Goal: Complete application form

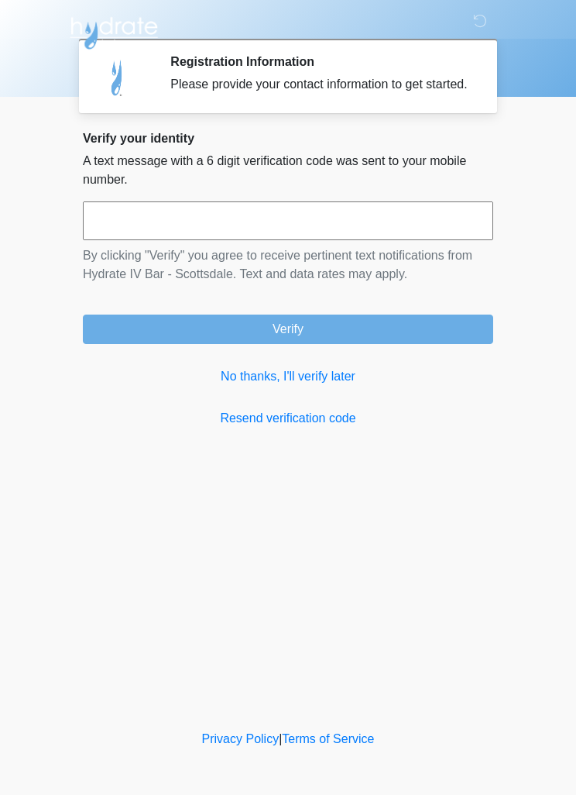
click at [393, 236] on input "text" at bounding box center [288, 220] width 411 height 39
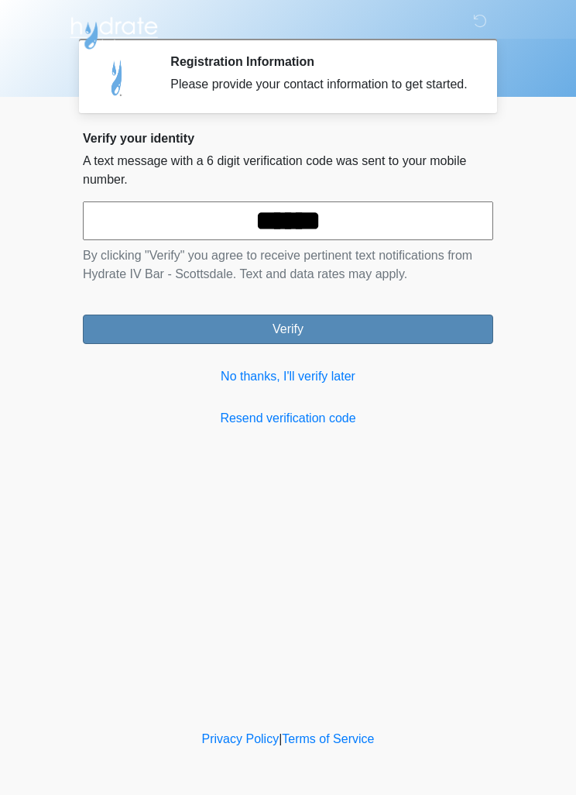
type input "******"
click at [449, 343] on button "Verify" at bounding box center [288, 328] width 411 height 29
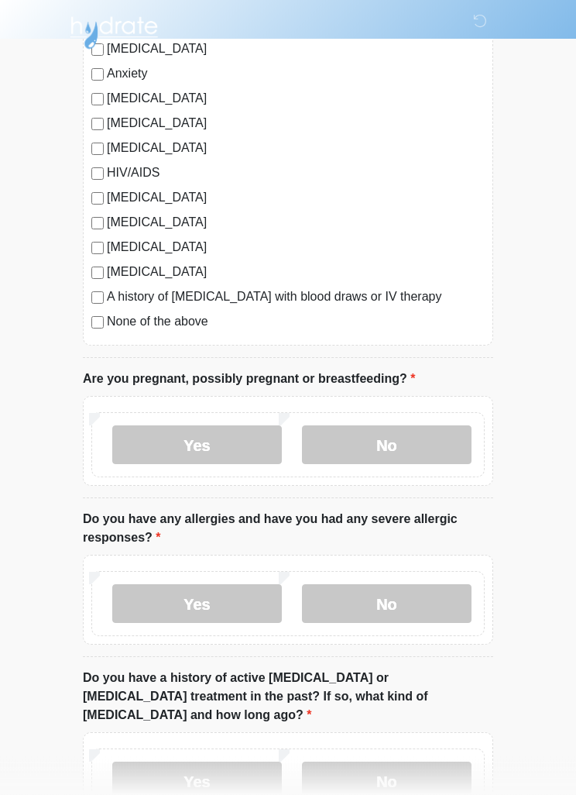
scroll to position [312, 0]
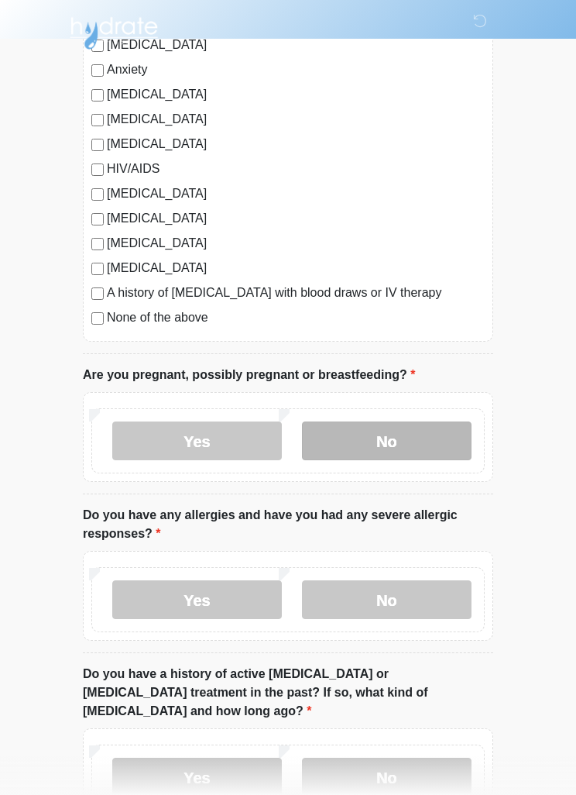
click at [433, 438] on label "No" at bounding box center [387, 440] width 170 height 39
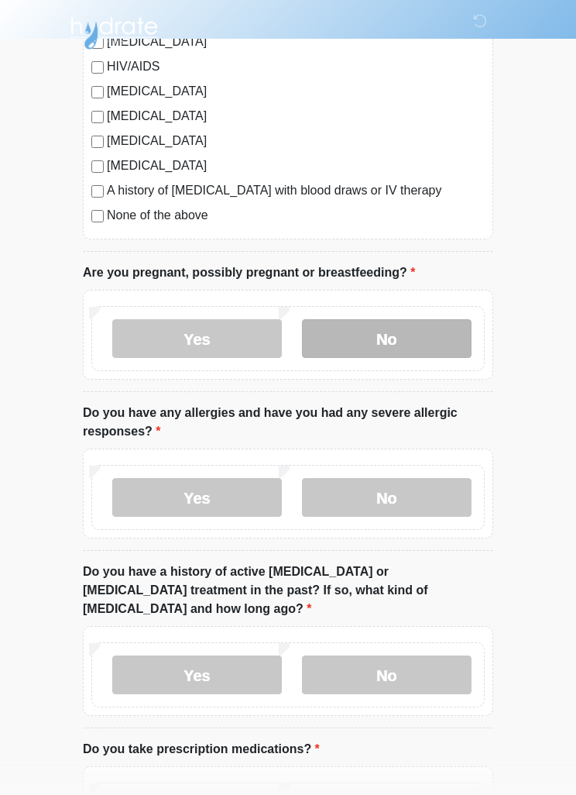
scroll to position [438, 0]
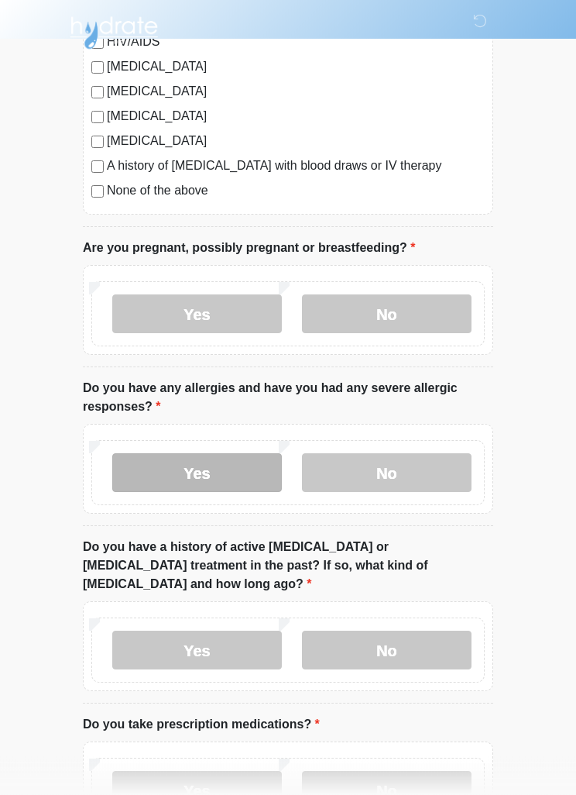
click at [144, 477] on label "Yes" at bounding box center [197, 473] width 170 height 39
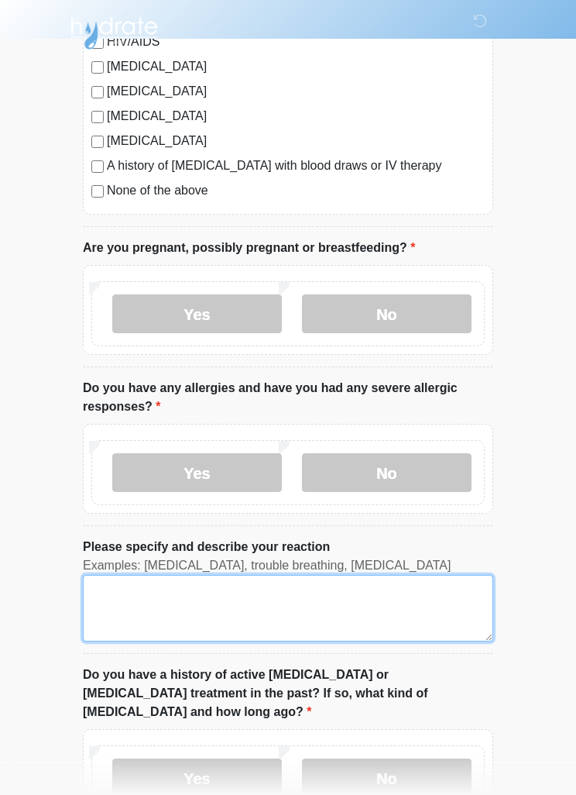
click at [189, 601] on textarea "Please specify and describe your reaction" at bounding box center [288, 608] width 411 height 67
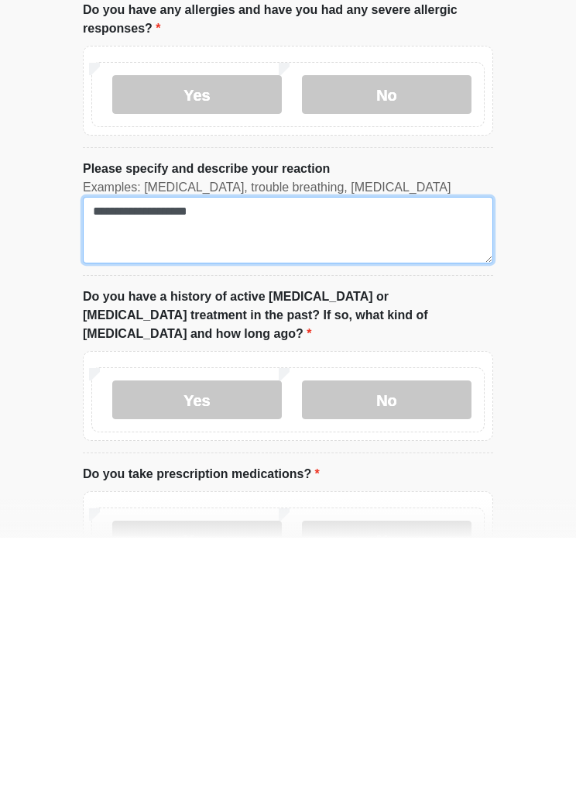
scroll to position [594, 0]
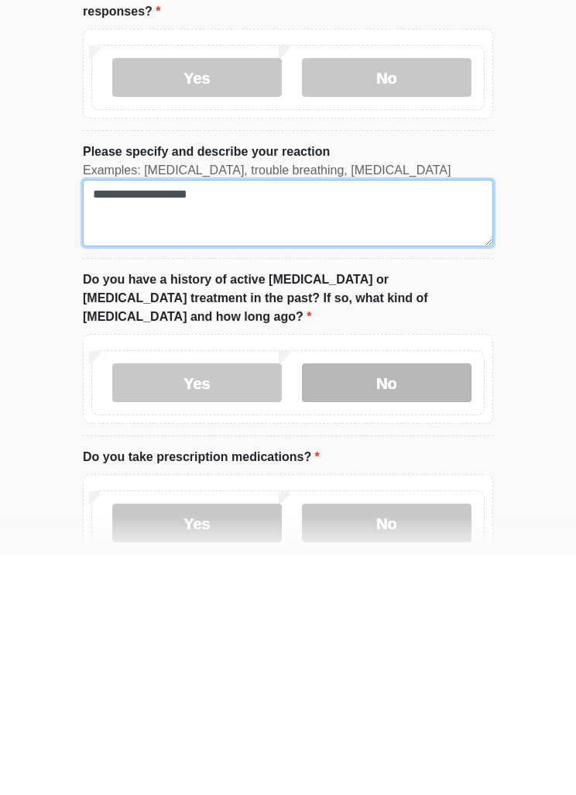
type textarea "**********"
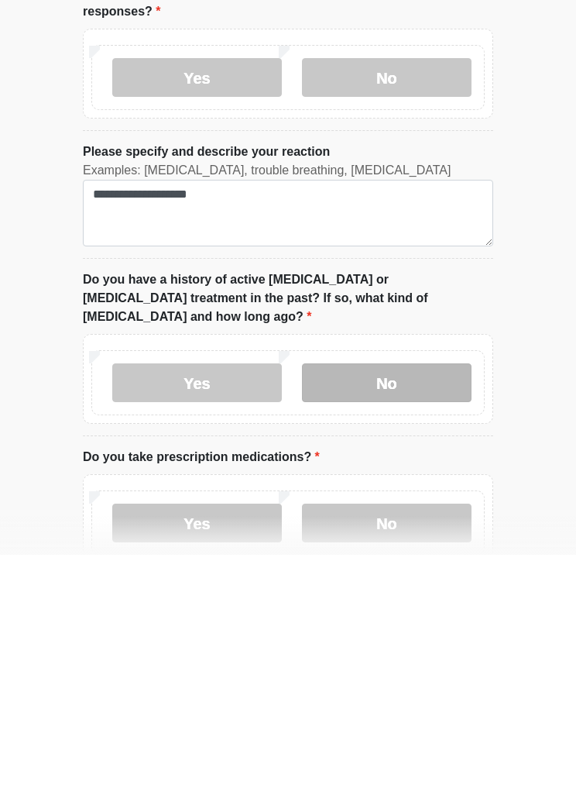
click at [424, 603] on label "No" at bounding box center [387, 622] width 170 height 39
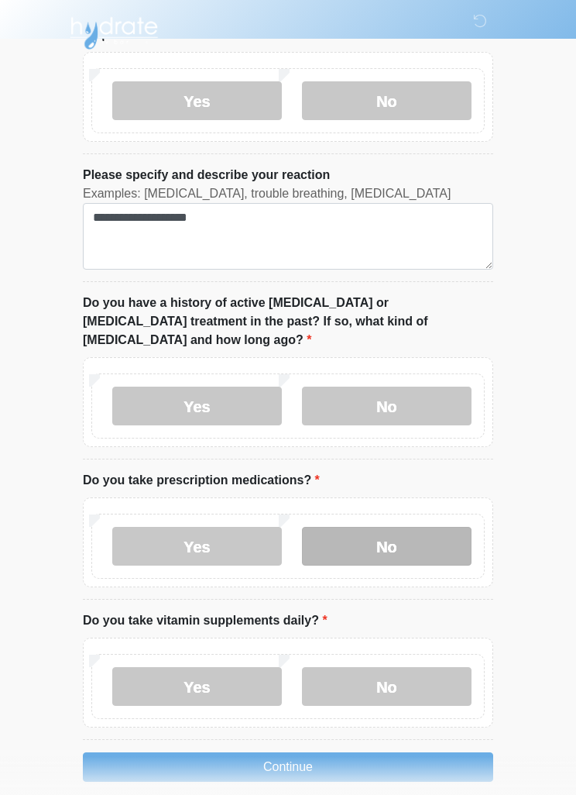
click at [418, 541] on label "No" at bounding box center [387, 546] width 170 height 39
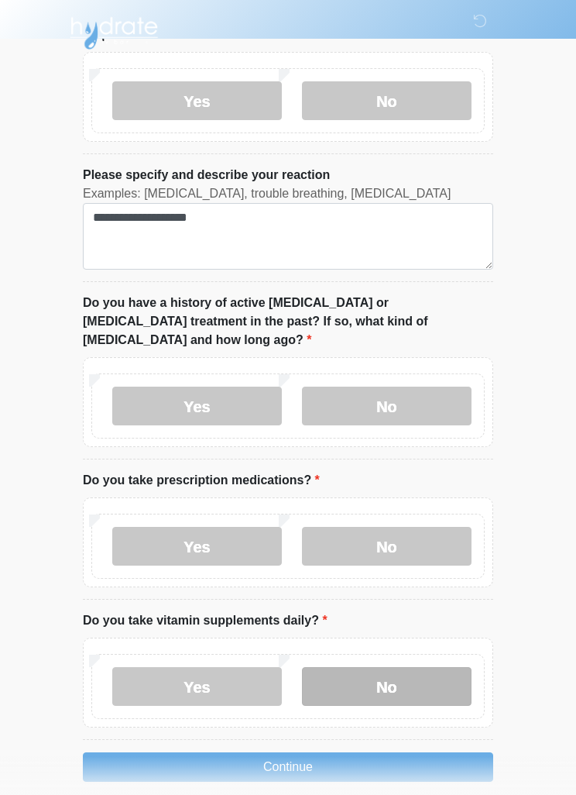
click at [431, 667] on label "No" at bounding box center [387, 686] width 170 height 39
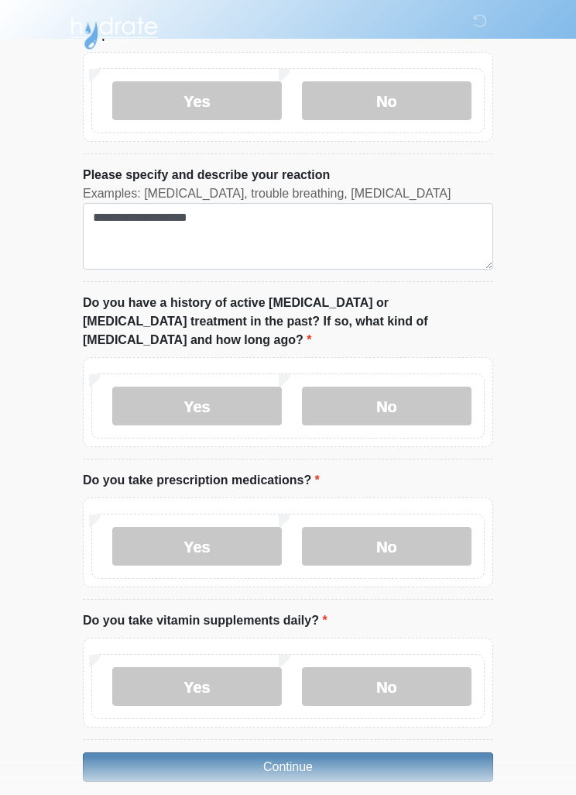
click at [192, 752] on button "Continue" at bounding box center [288, 766] width 411 height 29
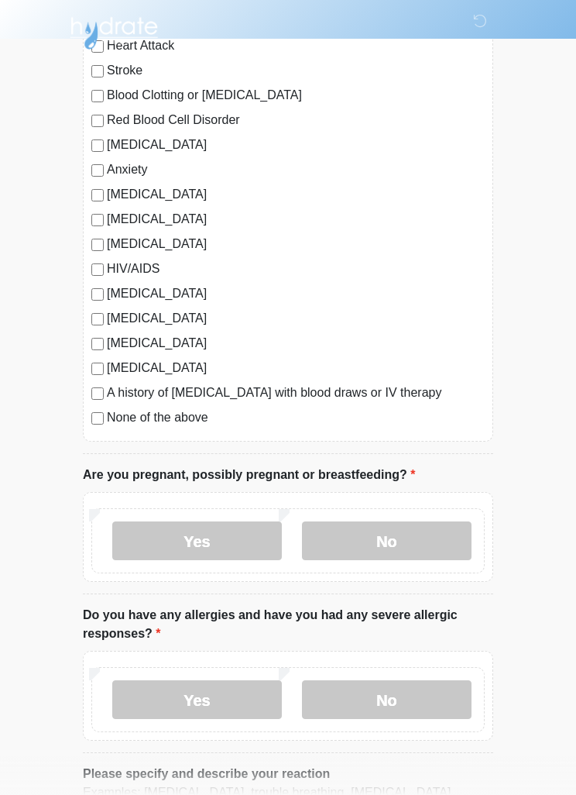
scroll to position [0, 0]
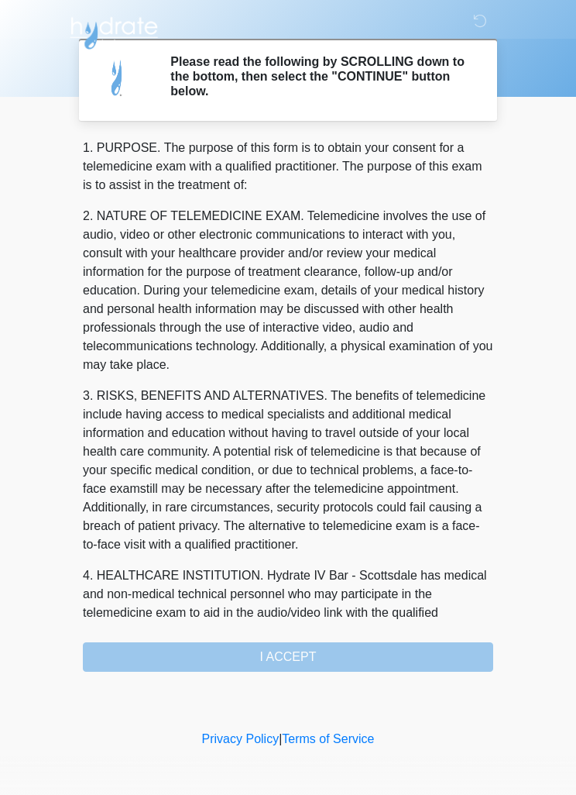
click at [170, 652] on div "1. PURPOSE. The purpose of this form is to obtain your consent for a telemedici…" at bounding box center [288, 405] width 411 height 533
click at [205, 655] on div "1. PURPOSE. The purpose of this form is to obtain your consent for a telemedici…" at bounding box center [288, 405] width 411 height 533
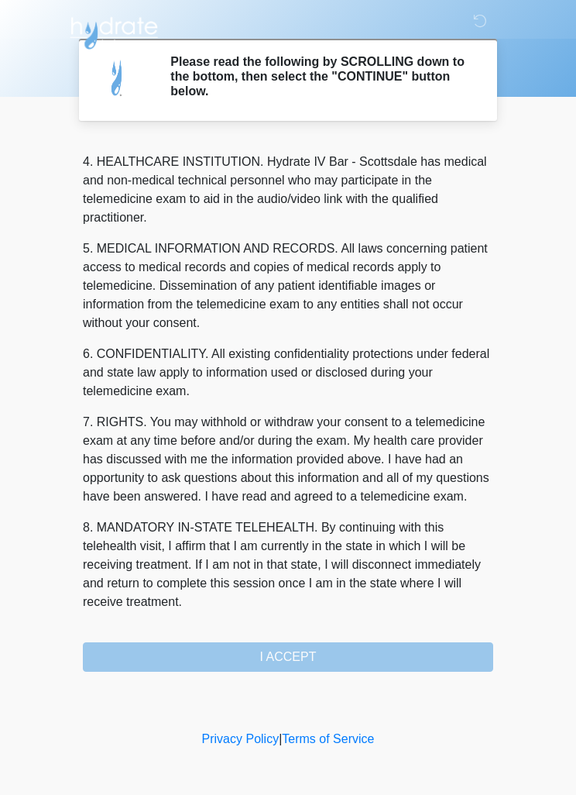
click at [215, 655] on button "I ACCEPT" at bounding box center [288, 656] width 411 height 29
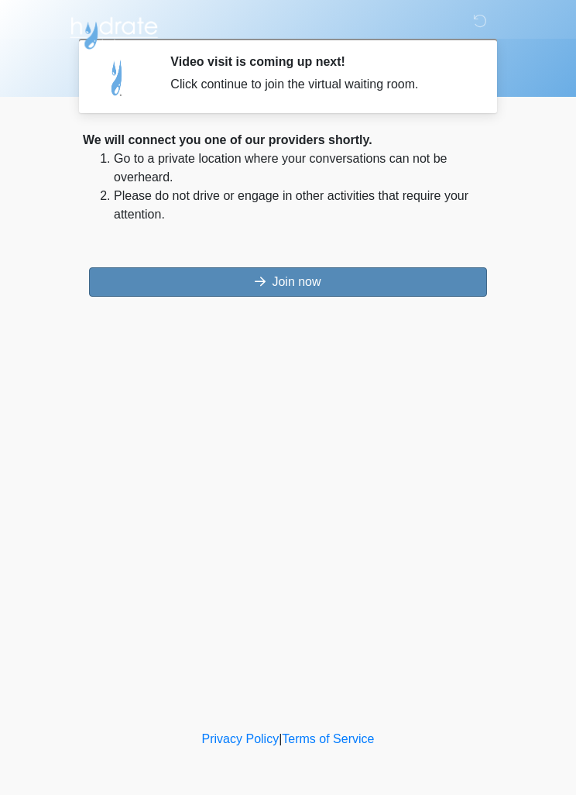
click at [116, 283] on button "Join now" at bounding box center [288, 281] width 398 height 29
